Goal: Navigation & Orientation: Find specific page/section

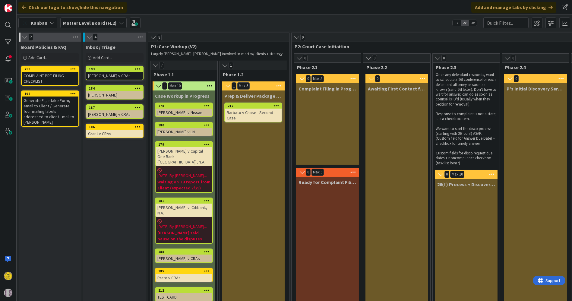
click at [54, 49] on span "Board Policies & FAQ" at bounding box center [43, 47] width 45 height 6
click at [7, 5] on img at bounding box center [8, 8] width 8 height 8
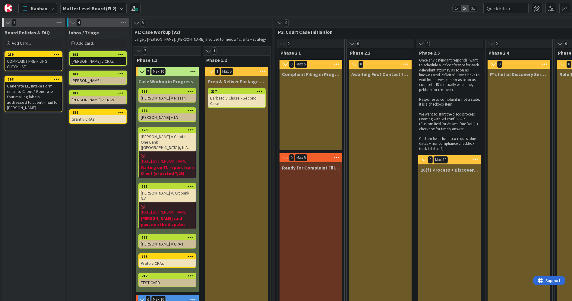
click at [92, 5] on b "Matter Level Board (FL2)" at bounding box center [90, 8] width 54 height 6
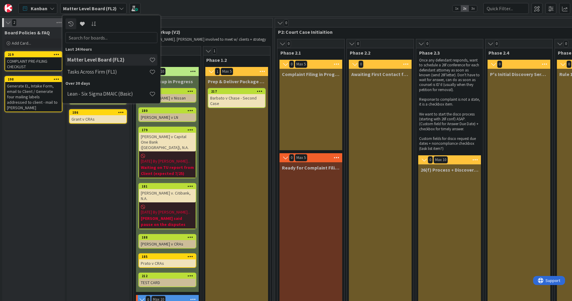
click at [92, 5] on b "Matter Level Board (FL2)" at bounding box center [90, 8] width 54 height 6
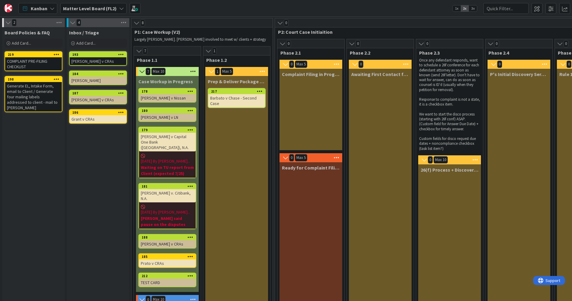
click at [168, 9] on div "Kanban Matter Level Board (FL2) 1x 2x 3x" at bounding box center [286, 8] width 572 height 17
click at [61, 22] on icon at bounding box center [59, 22] width 8 height 9
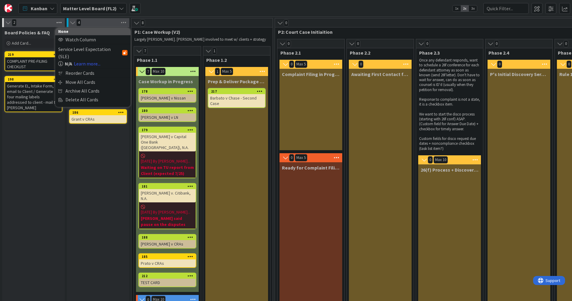
click at [61, 22] on icon at bounding box center [59, 22] width 8 height 9
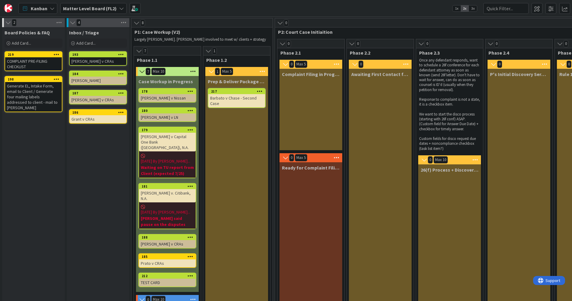
click at [45, 94] on div "Generate EL, Intake Form, email to Client / Generate four mailing labels addres…" at bounding box center [33, 97] width 57 height 30
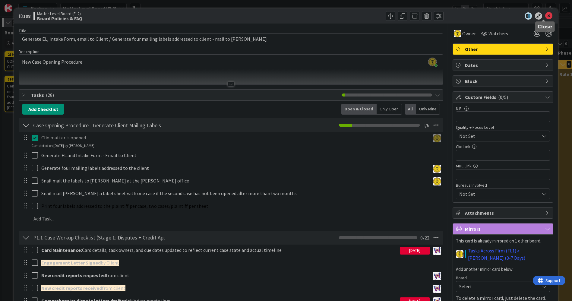
click at [545, 15] on icon at bounding box center [548, 15] width 7 height 7
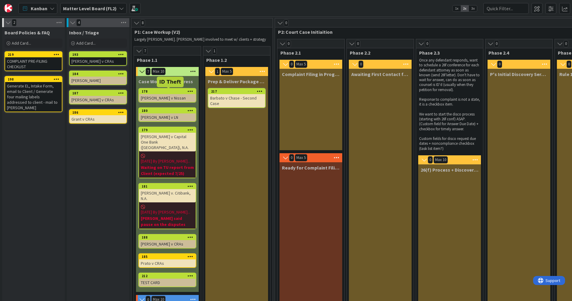
click at [164, 89] on div "178" at bounding box center [169, 91] width 54 height 4
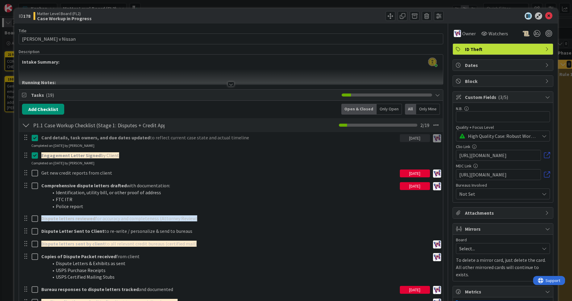
click at [25, 124] on div at bounding box center [26, 125] width 8 height 11
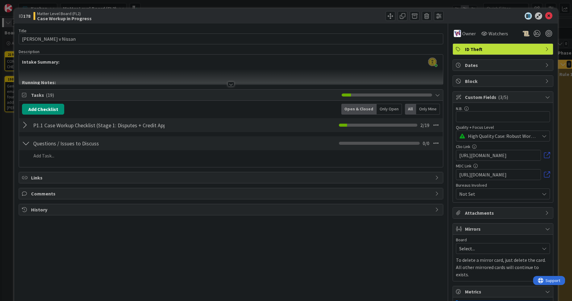
click at [26, 141] on div at bounding box center [26, 143] width 8 height 11
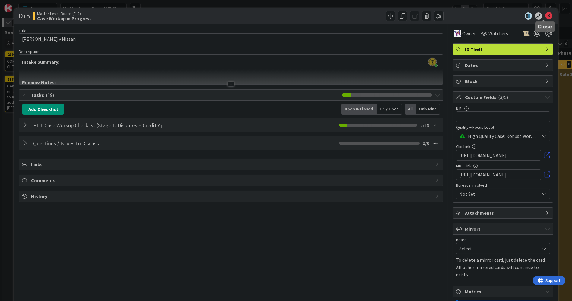
click at [547, 15] on icon at bounding box center [548, 15] width 7 height 7
